Goal: Navigation & Orientation: Find specific page/section

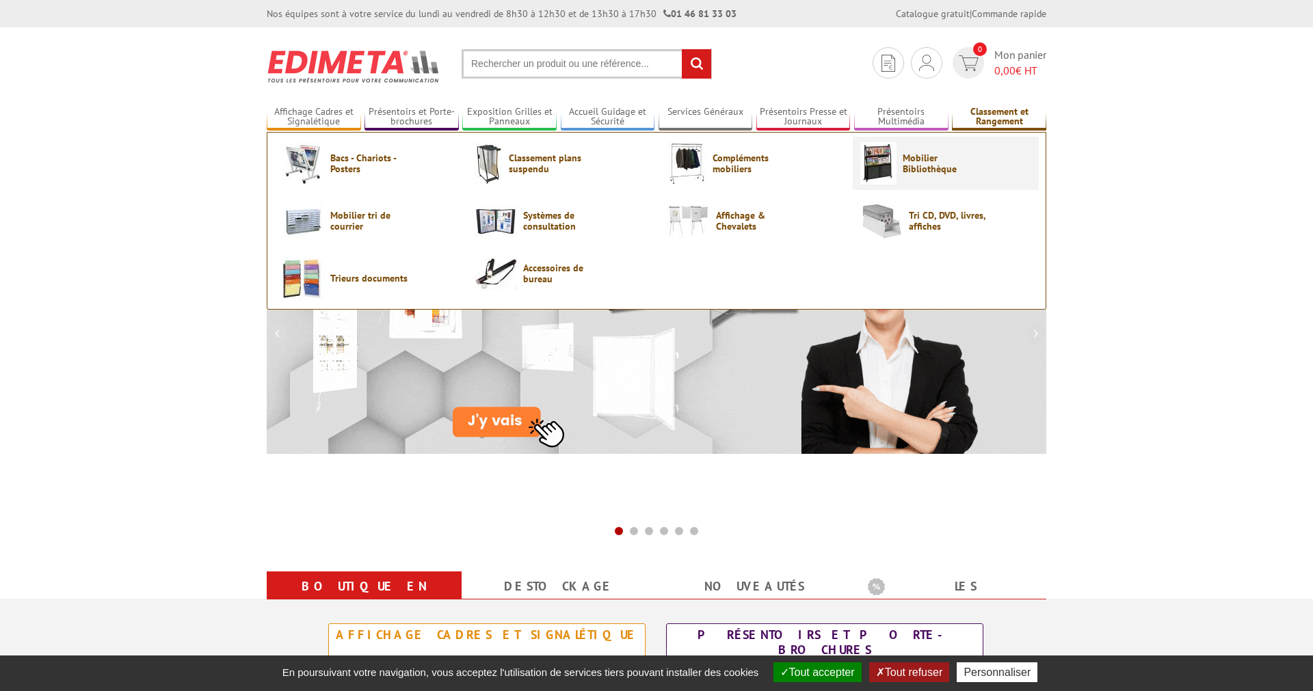
click at [914, 169] on span "Mobilier Bibliothèque" at bounding box center [943, 163] width 82 height 22
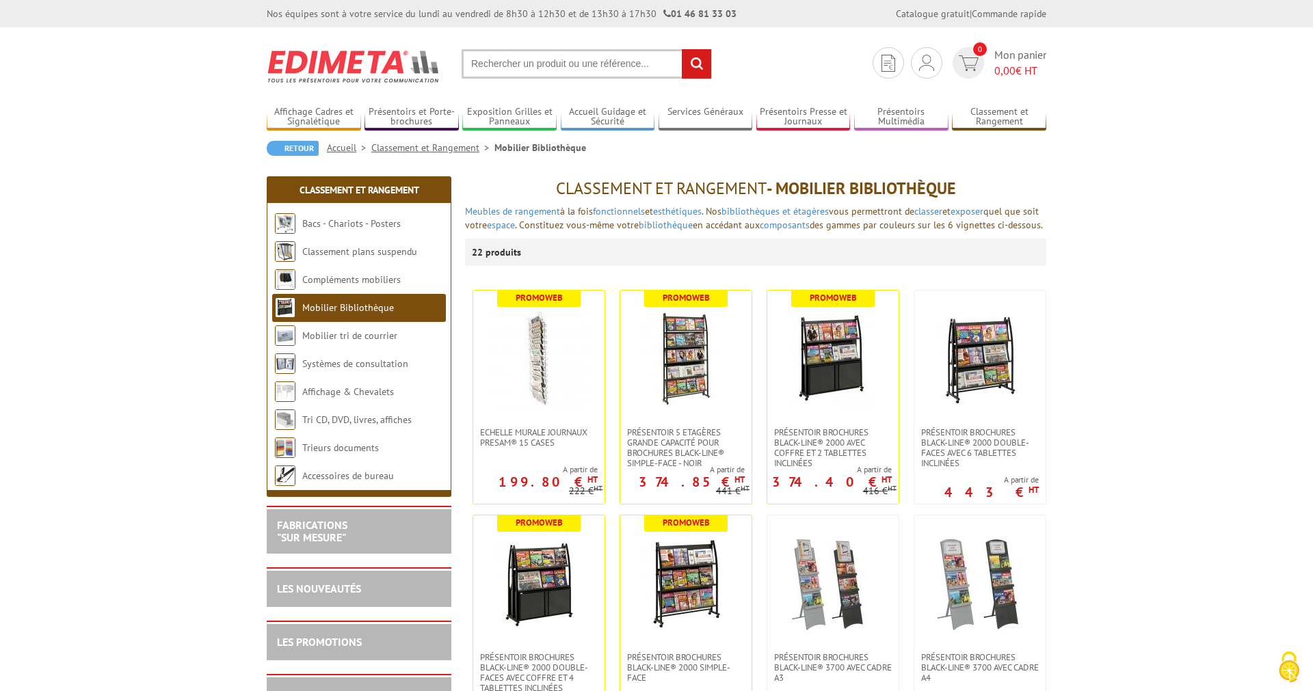
click at [281, 308] on img at bounding box center [285, 307] width 21 height 21
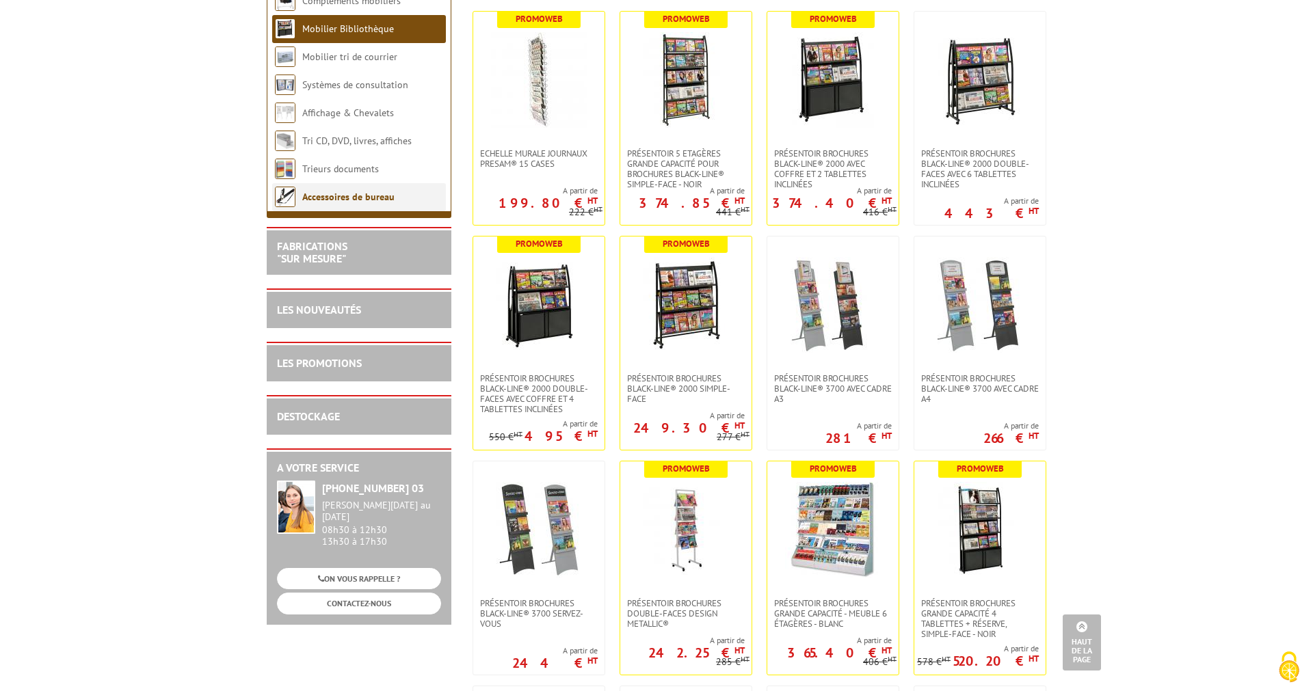
scroll to position [70, 0]
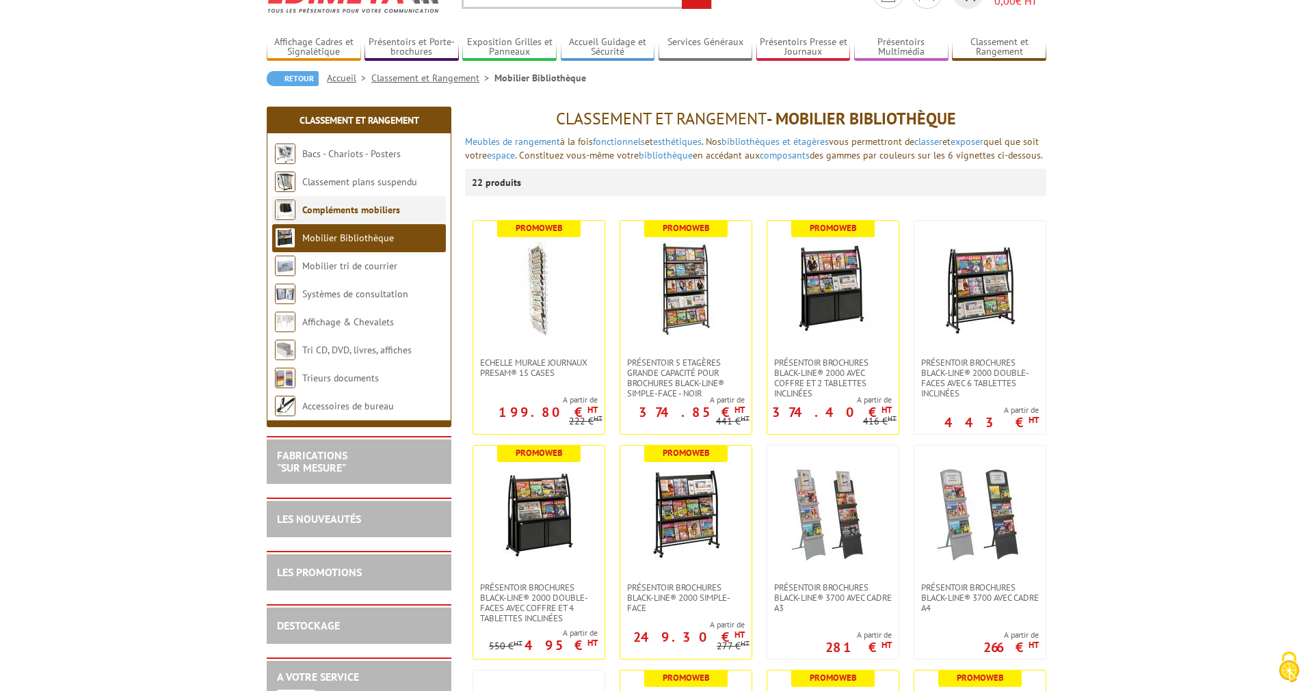
click at [343, 210] on link "Compléments mobiliers" at bounding box center [351, 210] width 98 height 12
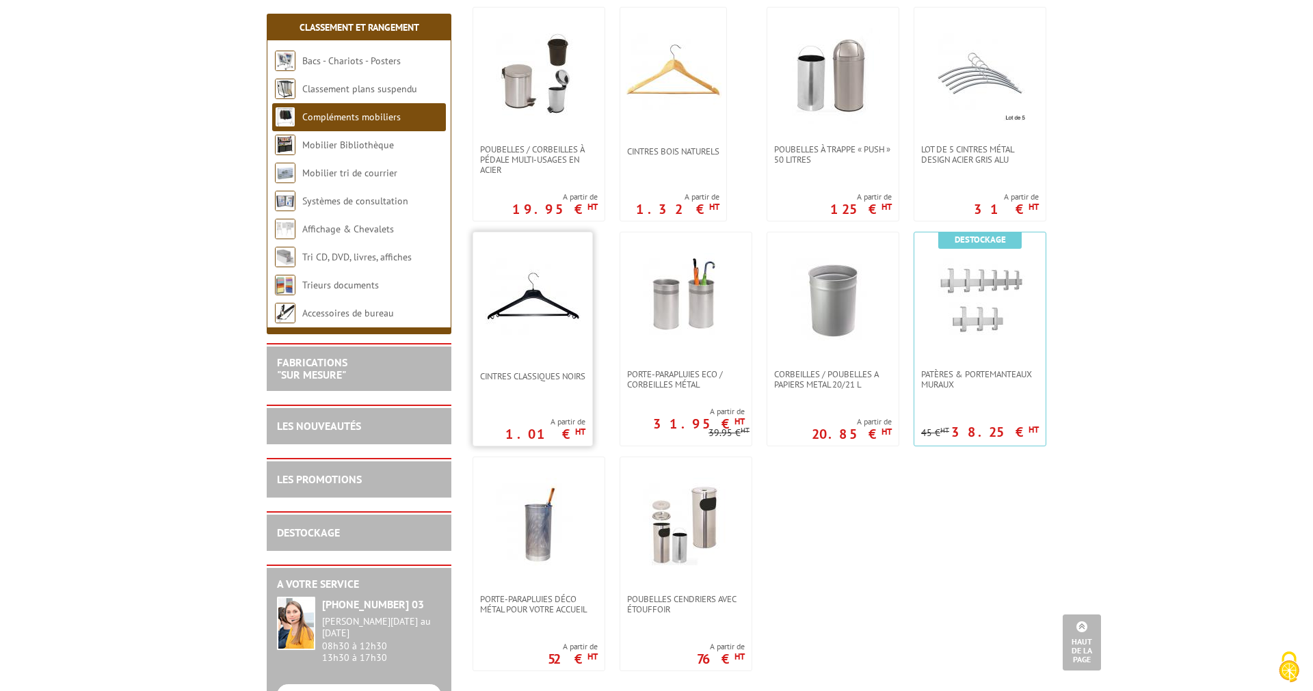
scroll to position [418, 0]
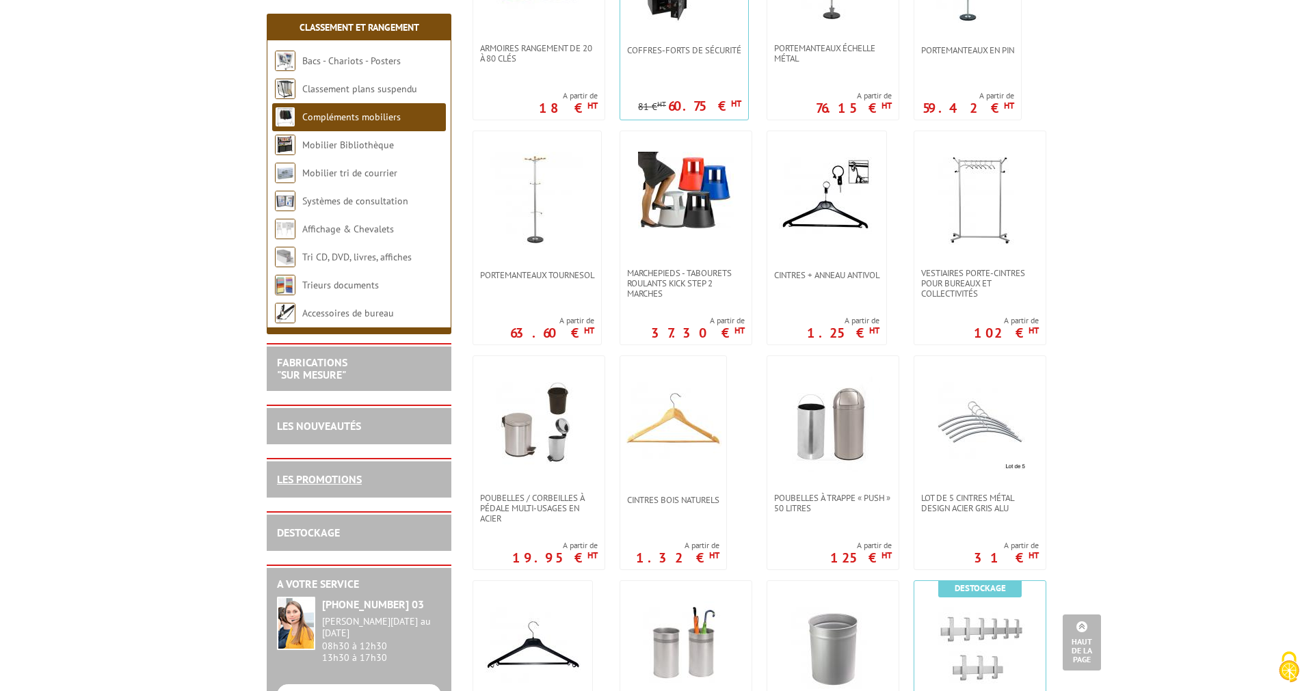
click at [317, 478] on link "LES PROMOTIONS" at bounding box center [319, 479] width 85 height 14
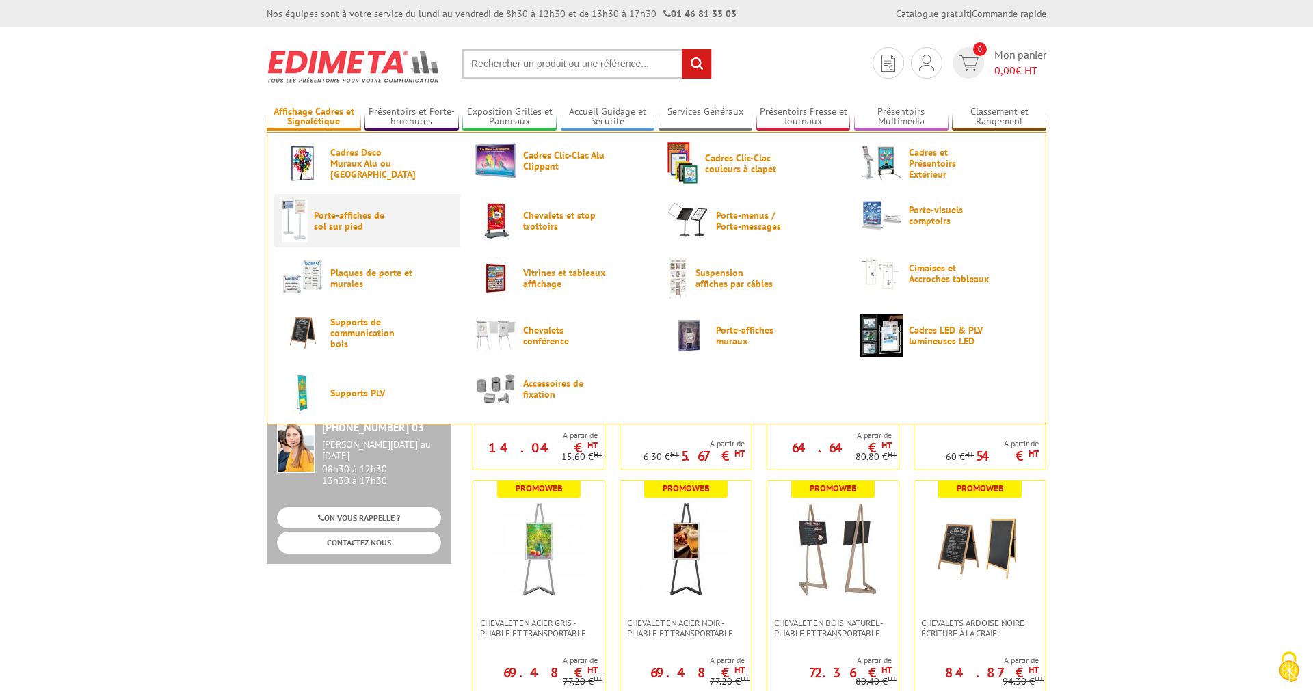
click at [337, 224] on span "Porte-affiches de sol sur pied" at bounding box center [355, 221] width 82 height 22
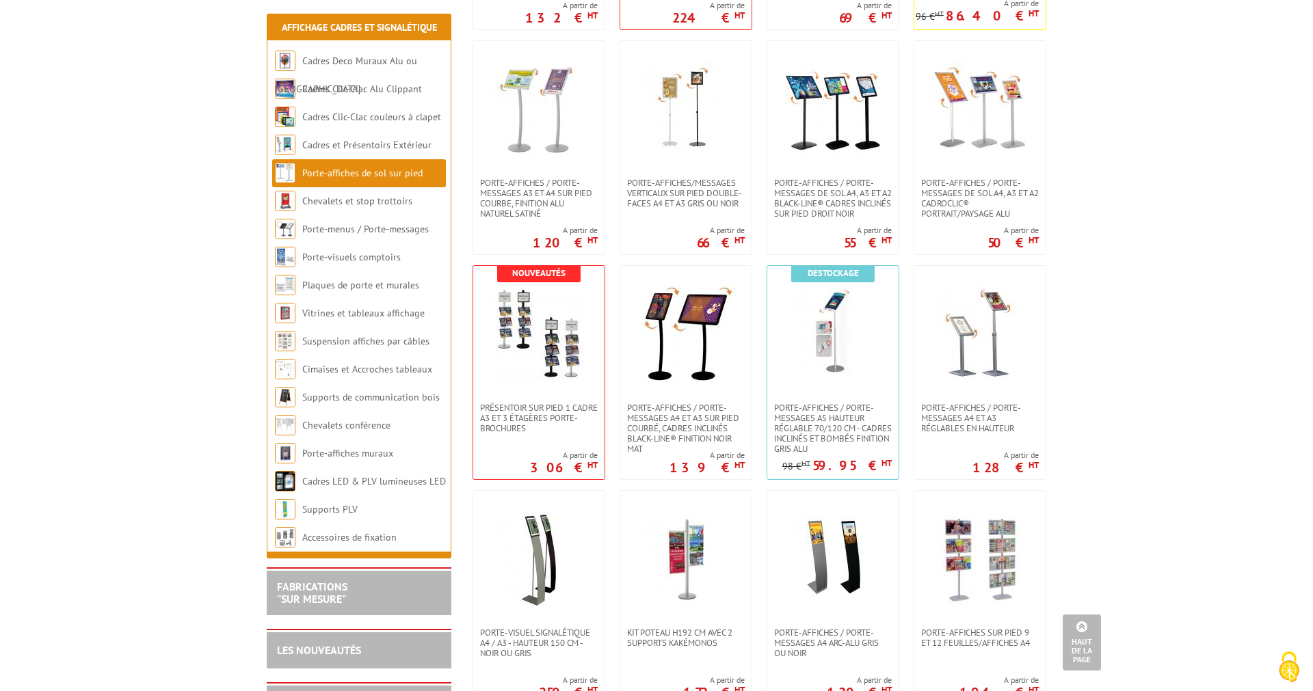
scroll to position [907, 0]
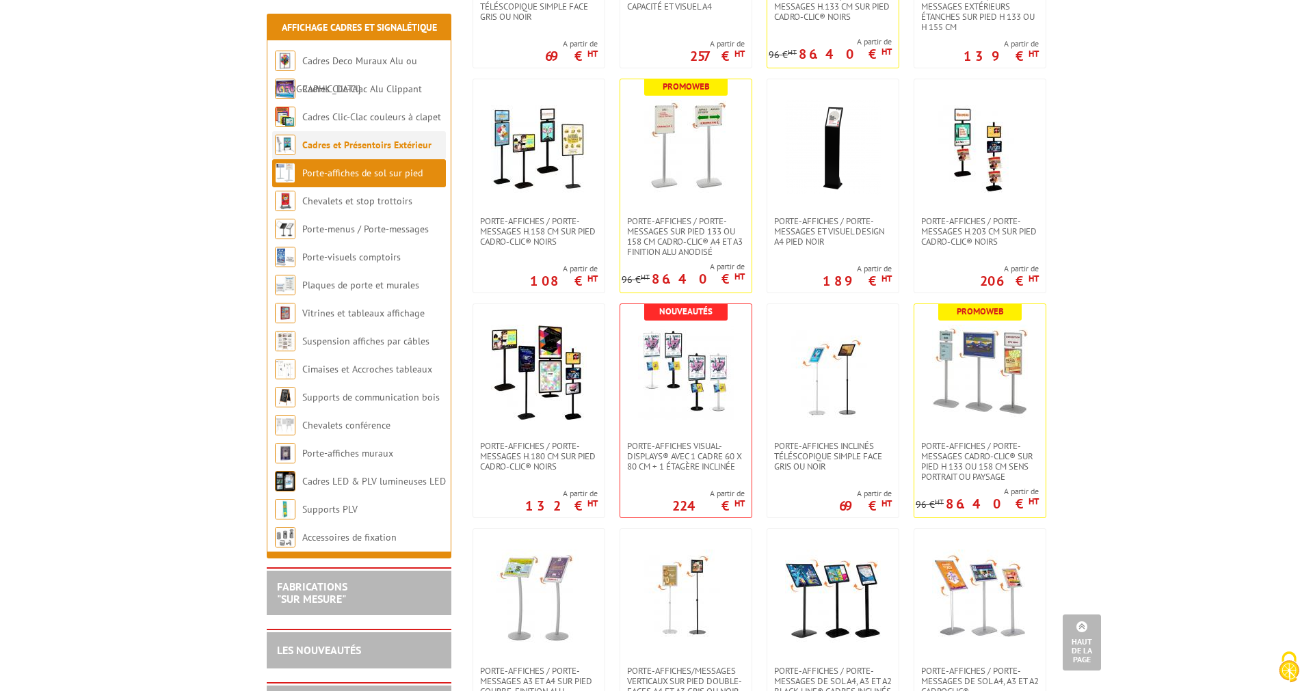
click at [362, 145] on link "Cadres et Présentoirs Extérieur" at bounding box center [366, 145] width 129 height 12
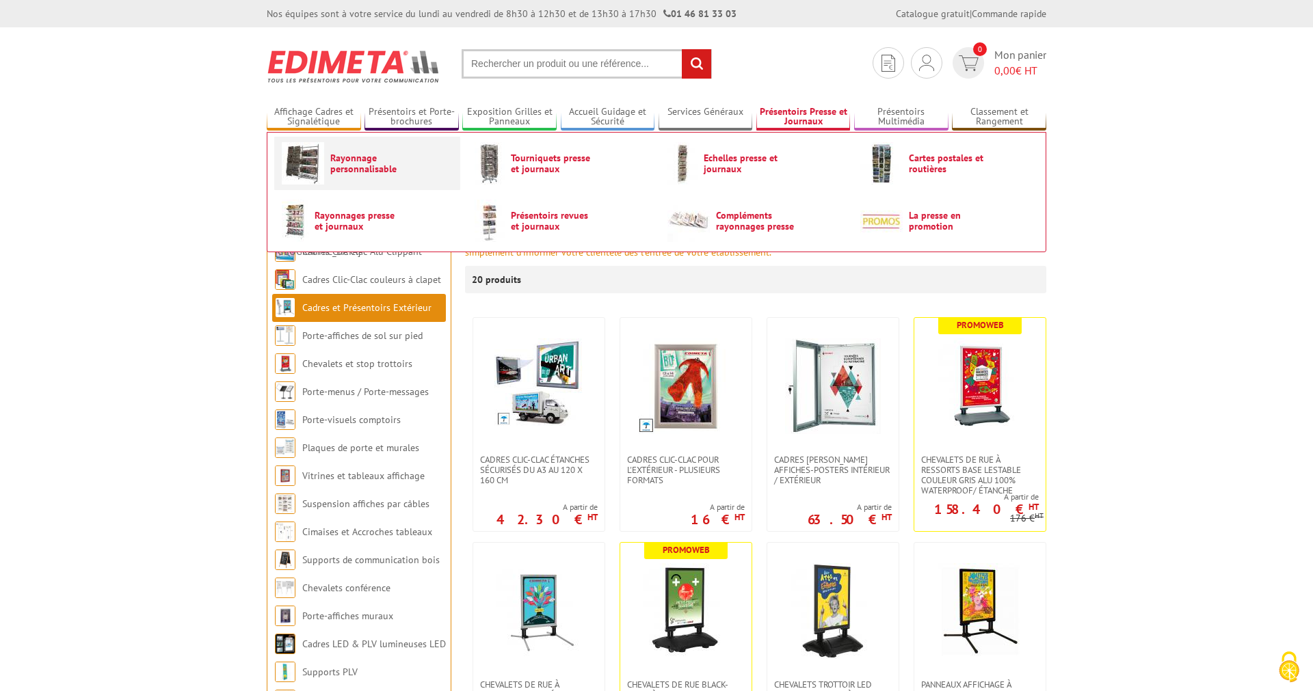
click at [342, 157] on span "Rayonnage personnalisable" at bounding box center [371, 163] width 82 height 22
